Goal: Task Accomplishment & Management: Complete application form

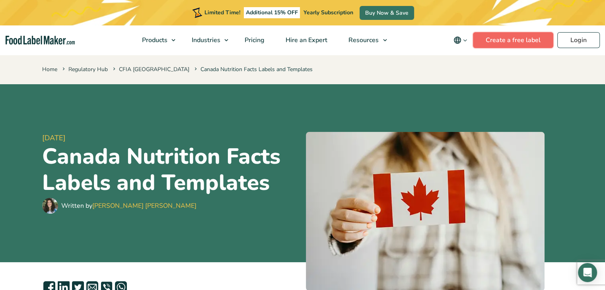
click at [528, 40] on link "Create a free label" at bounding box center [513, 40] width 80 height 16
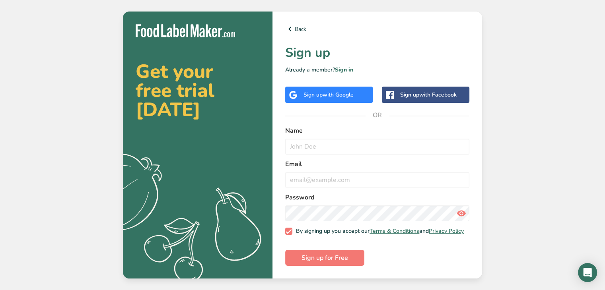
click at [333, 93] on span "with Google" at bounding box center [338, 95] width 31 height 8
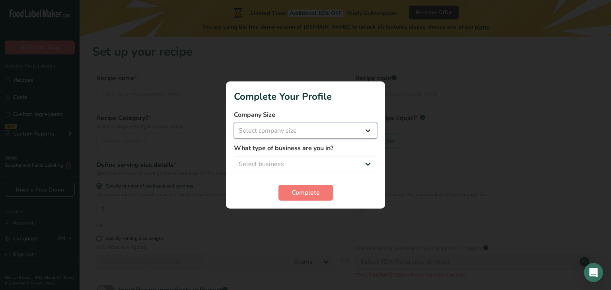
click at [304, 134] on select "Select company size Fewer than 10 Employees 10 to 50 Employees 51 to 500 Employ…" at bounding box center [305, 131] width 143 height 16
select select "1"
click at [234, 123] on select "Select company size Fewer than 10 Employees 10 to 50 Employees 51 to 500 Employ…" at bounding box center [305, 131] width 143 height 16
click at [290, 160] on select "Select business Packaged Food Manufacturer Restaurant & Cafe Bakery Meal Plans …" at bounding box center [305, 164] width 143 height 16
select select "2"
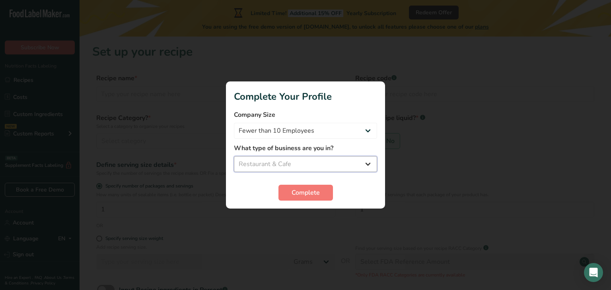
click at [234, 156] on select "Select business Packaged Food Manufacturer Restaurant & Cafe Bakery Meal Plans …" at bounding box center [305, 164] width 143 height 16
click at [293, 193] on span "Complete" at bounding box center [306, 193] width 28 height 10
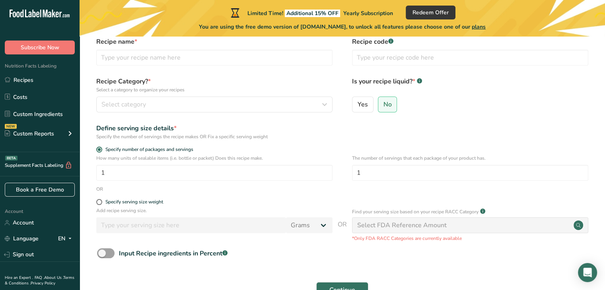
scroll to position [80, 0]
